Goal: Navigation & Orientation: Find specific page/section

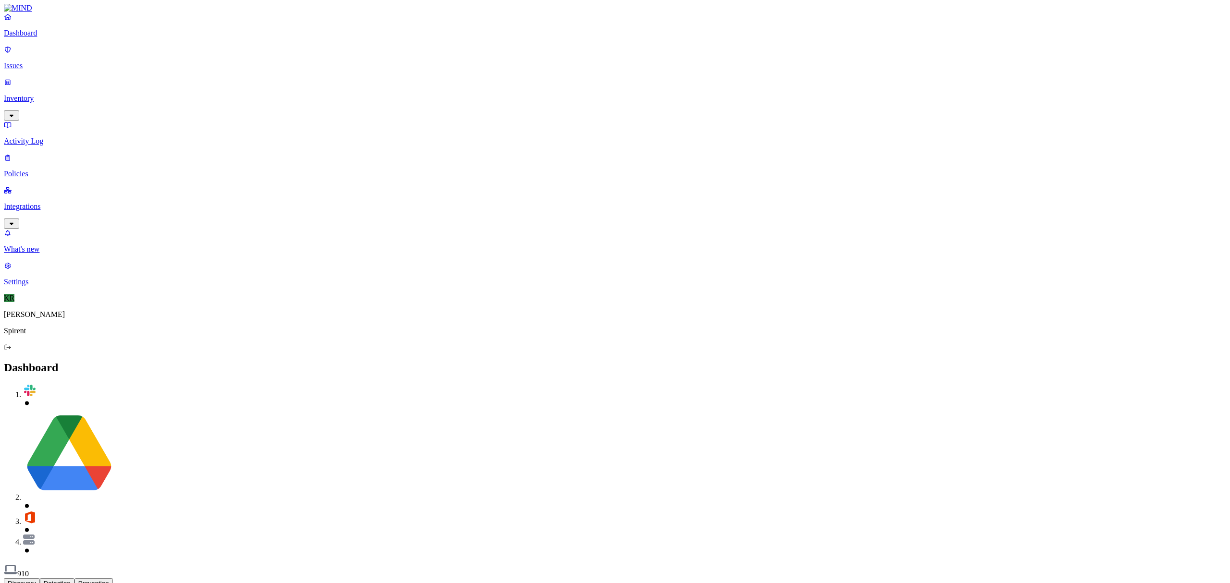
click at [54, 94] on p "Inventory" at bounding box center [615, 98] width 1222 height 9
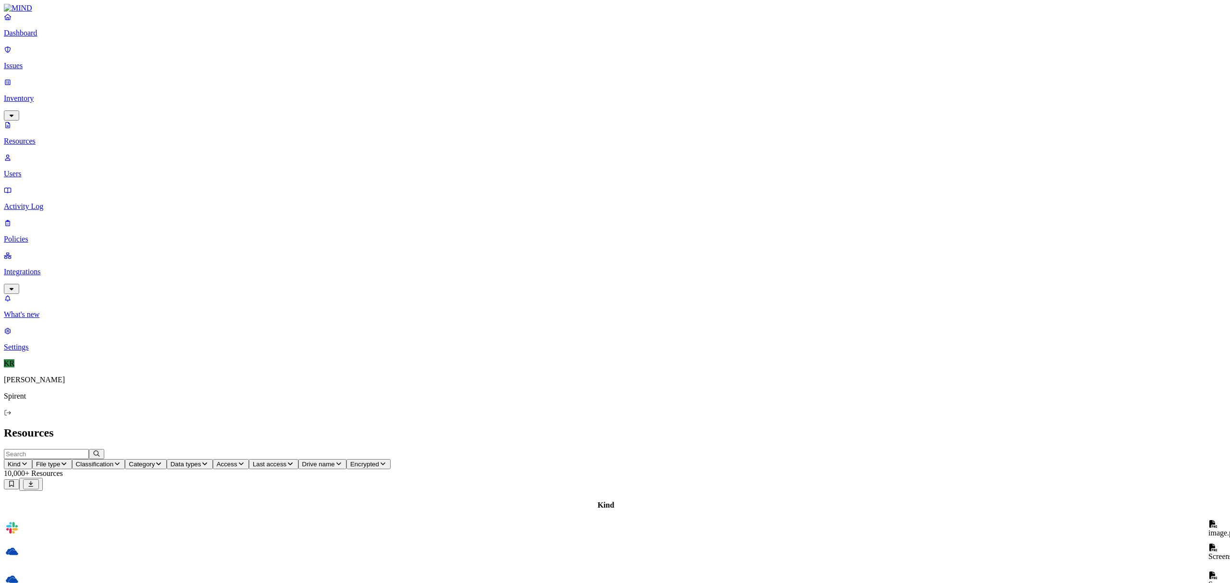
click at [37, 268] on p "Integrations" at bounding box center [615, 272] width 1222 height 9
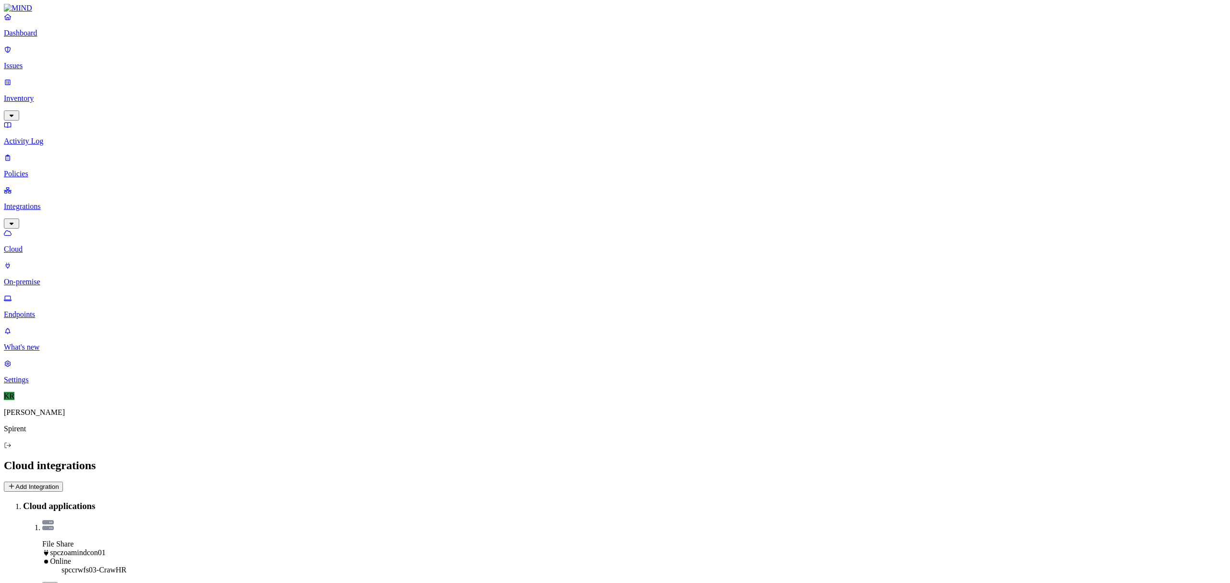
click at [27, 94] on p "Inventory" at bounding box center [615, 98] width 1222 height 9
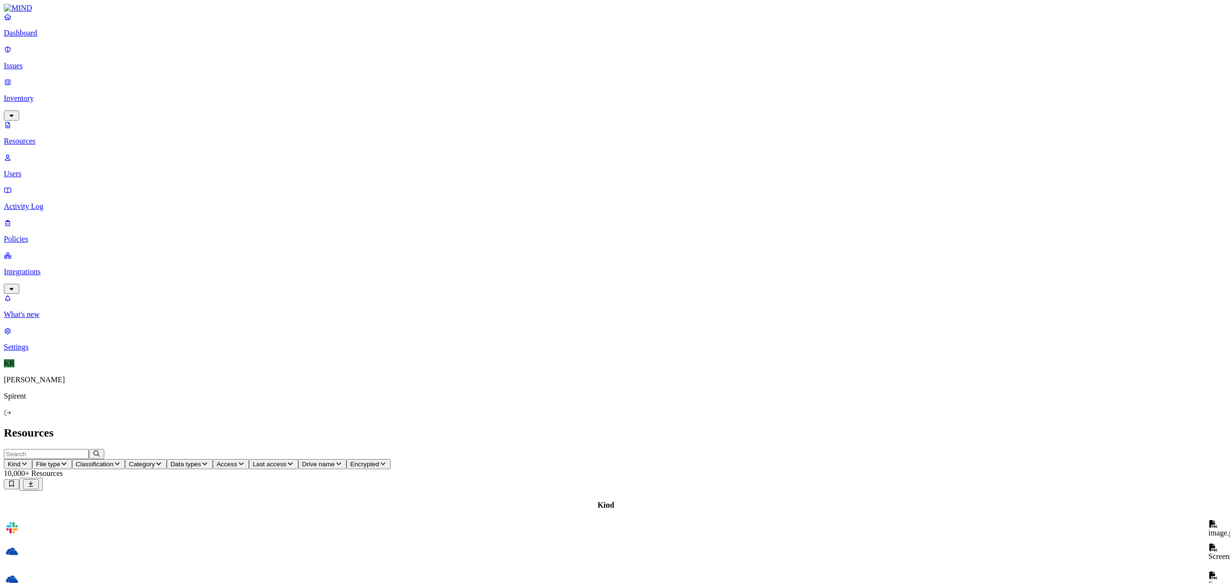
click at [31, 268] on p "Integrations" at bounding box center [615, 272] width 1222 height 9
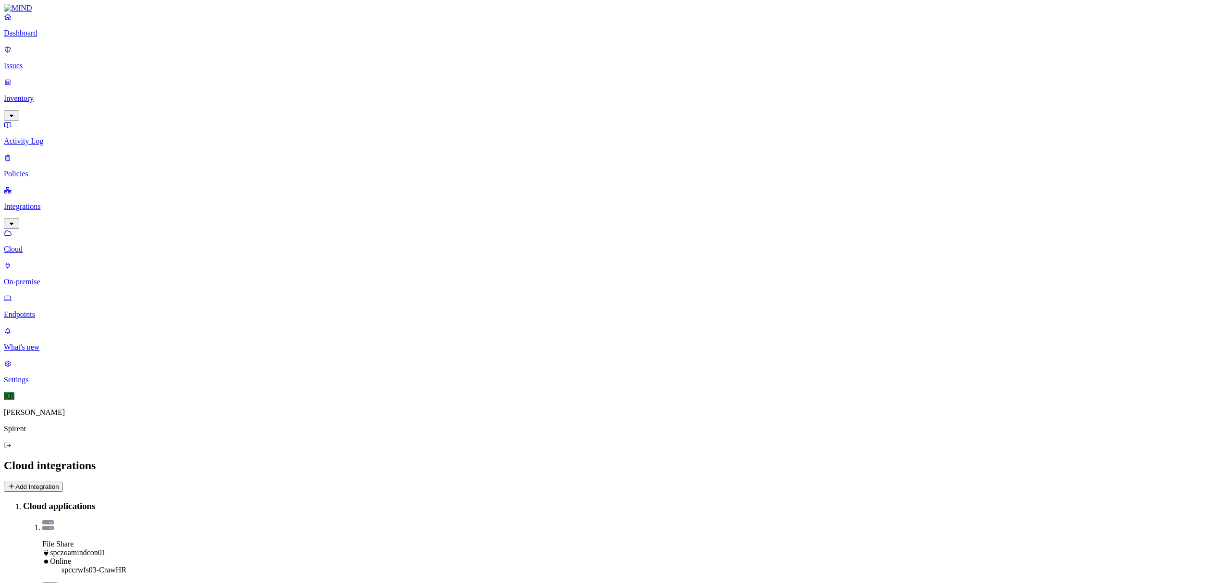
click at [33, 310] on p "Endpoints" at bounding box center [615, 314] width 1222 height 9
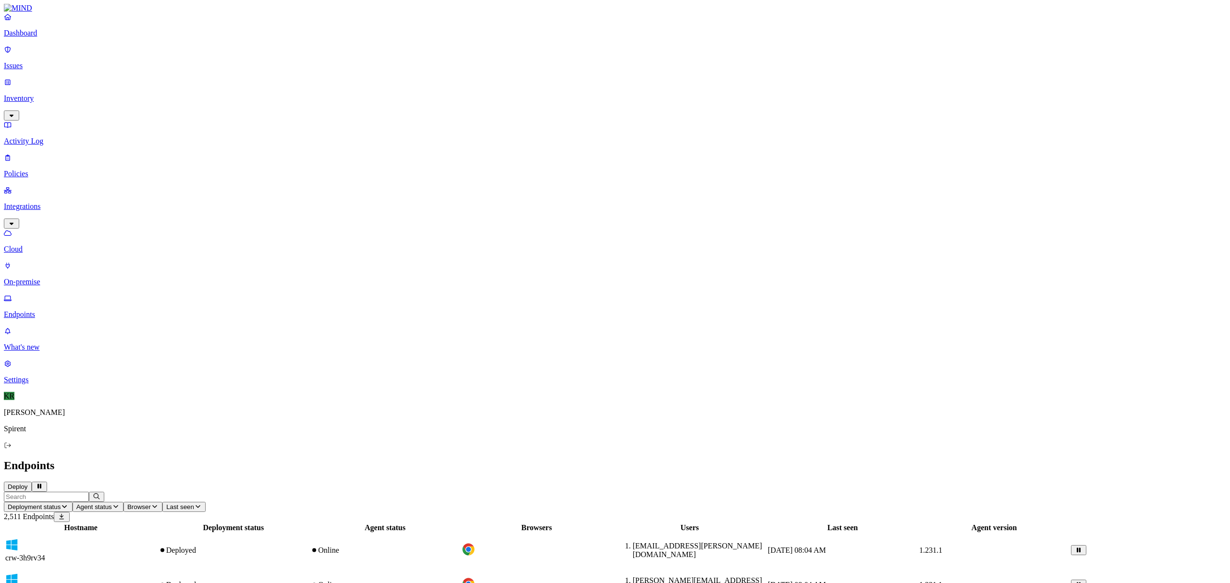
scroll to position [96, 0]
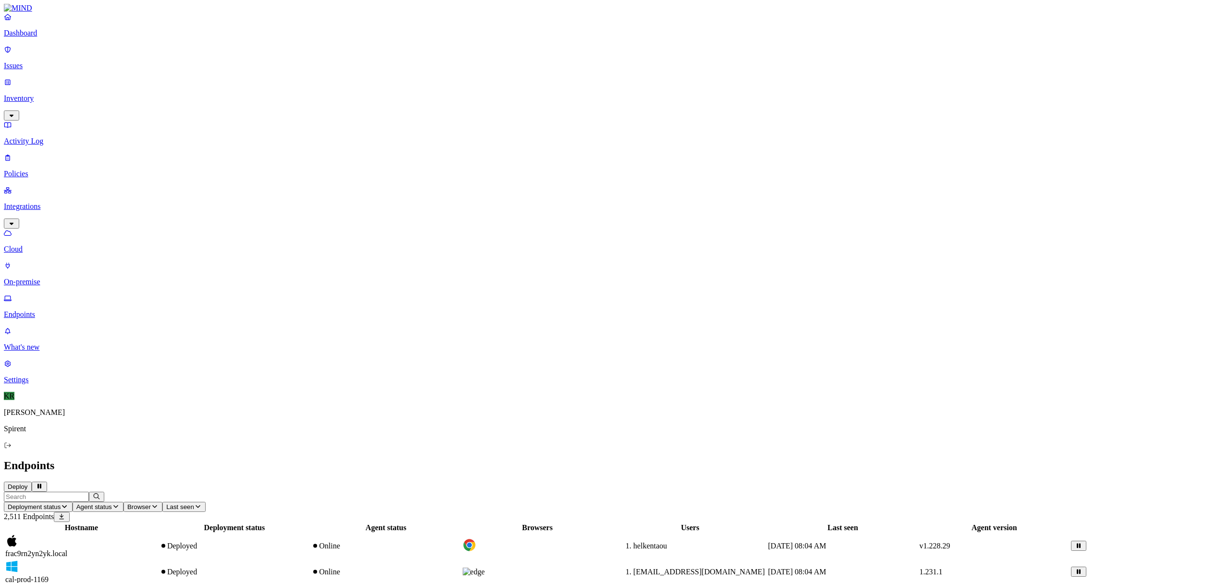
click at [42, 37] on p "Dashboard" at bounding box center [615, 33] width 1222 height 9
